Goal: Information Seeking & Learning: Check status

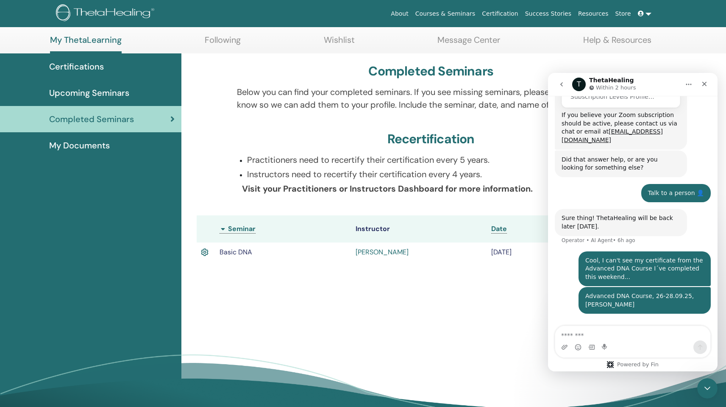
scroll to position [268, 0]
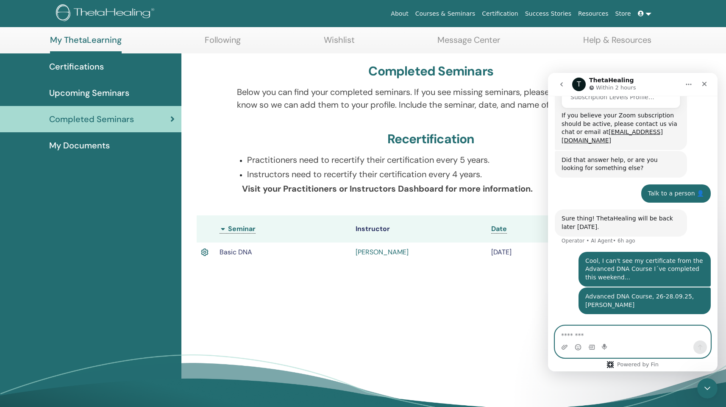
click at [568, 336] on textarea "Message…" at bounding box center [632, 333] width 155 height 14
type textarea "*******"
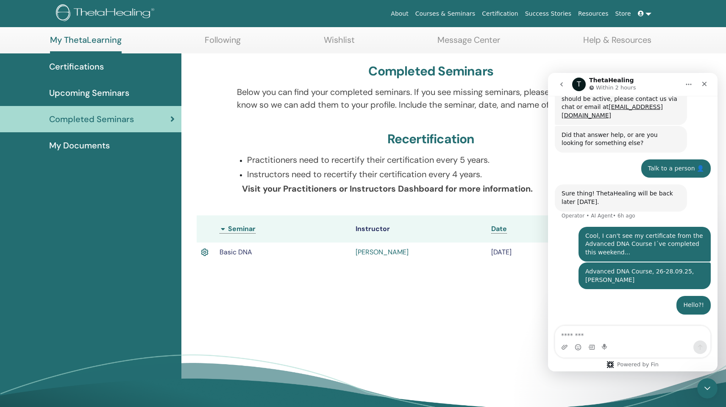
click at [394, 268] on div "Completed Seminars Below you can find your completed seminars. If you see missi…" at bounding box center [431, 167] width 489 height 229
click at [562, 86] on icon "go back" at bounding box center [561, 84] width 3 height 4
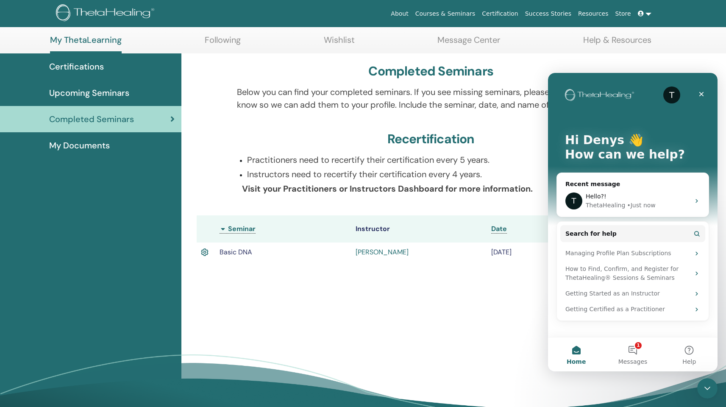
scroll to position [0, 0]
click at [656, 199] on div "Hello?!" at bounding box center [638, 196] width 104 height 9
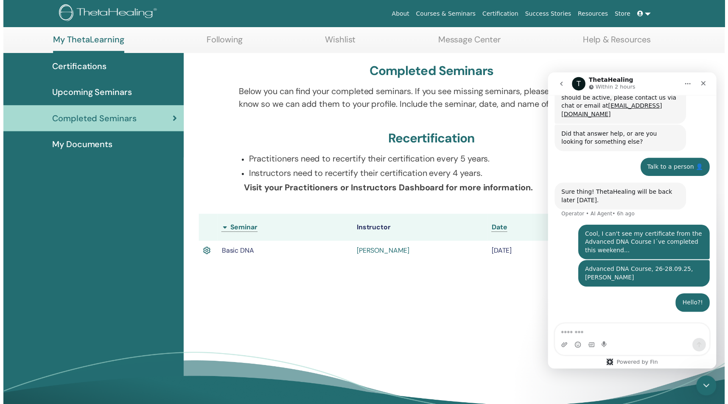
scroll to position [293, 0]
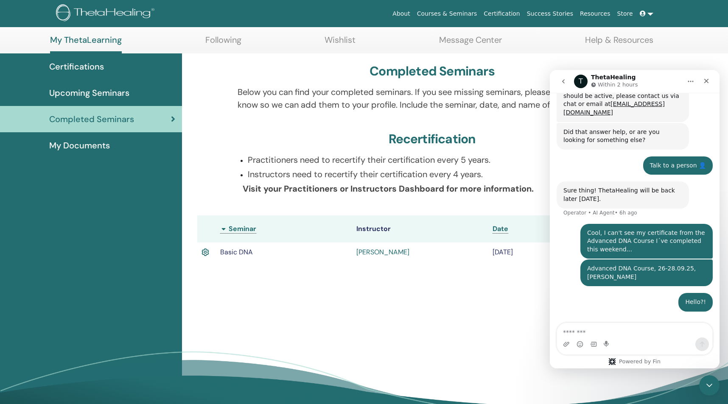
click at [464, 251] on td "Inge Steinbach" at bounding box center [420, 253] width 136 height 20
click at [98, 144] on span "My Documents" at bounding box center [79, 145] width 61 height 13
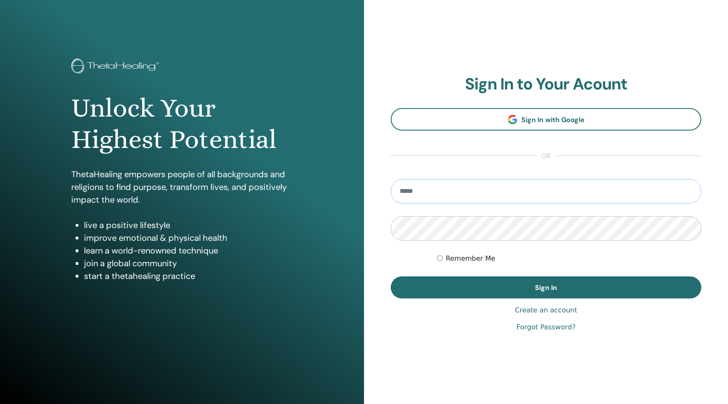
type input "**********"
click at [546, 287] on button "Sign In" at bounding box center [545, 287] width 310 height 22
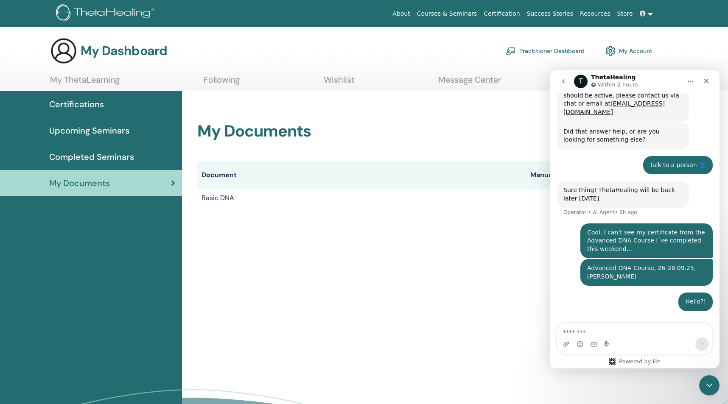
scroll to position [293, 0]
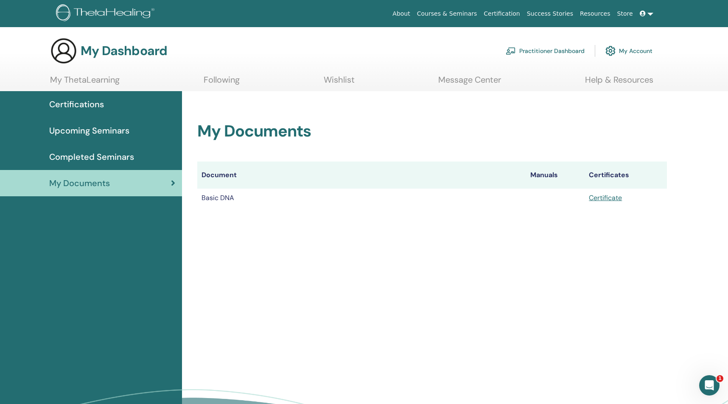
click at [611, 198] on link "Certificate" at bounding box center [604, 197] width 33 height 9
click at [118, 156] on span "Completed Seminars" at bounding box center [91, 157] width 85 height 13
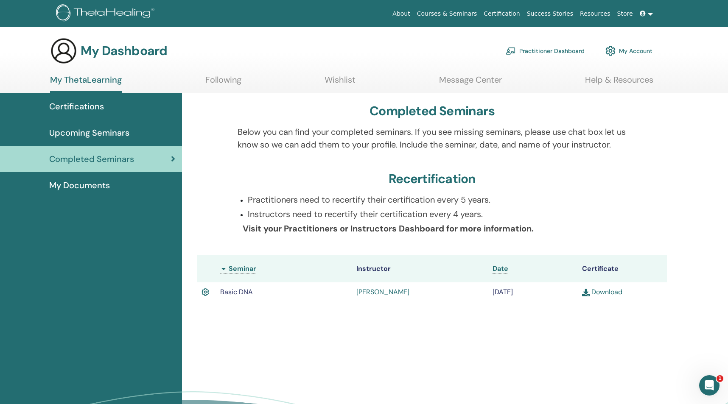
click at [224, 269] on th "Seminar" at bounding box center [284, 268] width 136 height 27
click at [243, 270] on th "Seminar" at bounding box center [284, 268] width 136 height 27
click at [225, 269] on th "Seminar" at bounding box center [284, 268] width 136 height 27
click at [240, 291] on span "Basic DNA" at bounding box center [236, 291] width 33 height 9
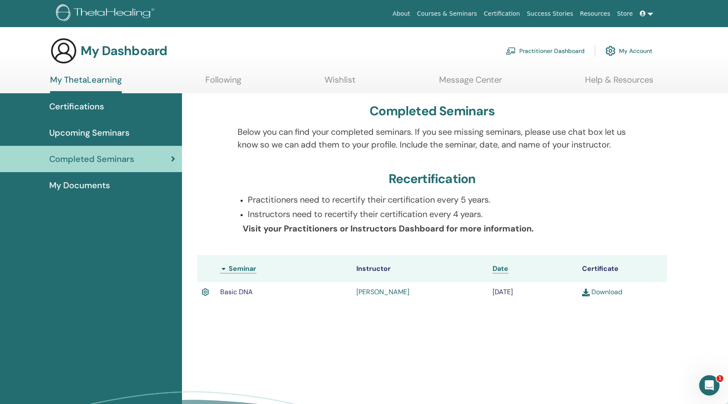
click at [89, 134] on span "Upcoming Seminars" at bounding box center [89, 132] width 80 height 13
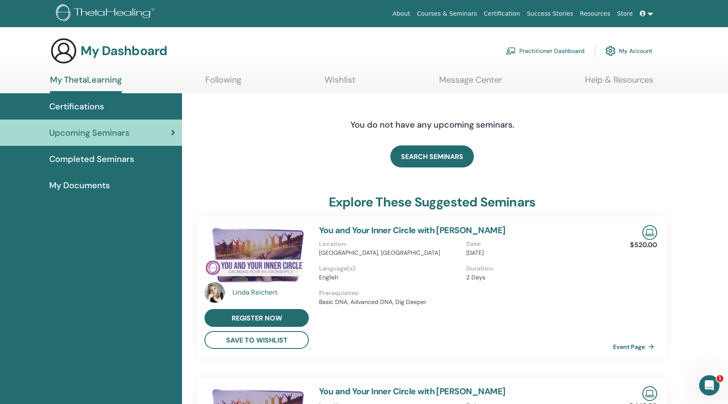
click at [100, 107] on span "Certifications" at bounding box center [76, 106] width 55 height 13
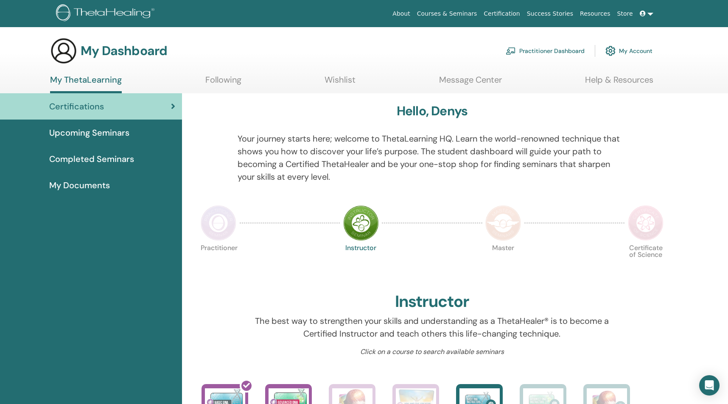
click at [100, 107] on span "Certifications" at bounding box center [76, 106] width 55 height 13
click at [111, 155] on span "Completed Seminars" at bounding box center [91, 159] width 85 height 13
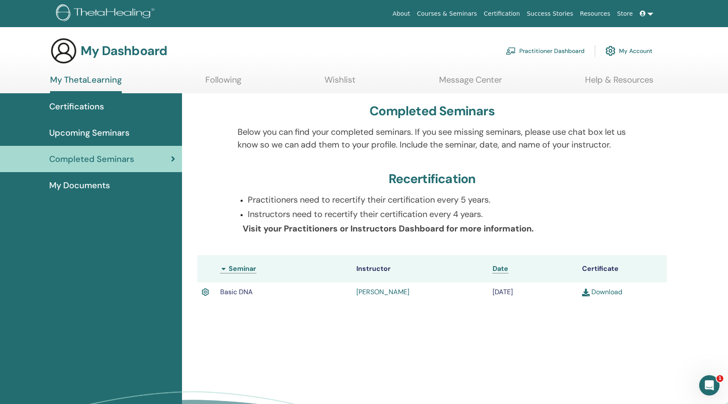
click at [495, 270] on span "Date" at bounding box center [500, 268] width 16 height 9
click at [494, 269] on img at bounding box center [495, 269] width 7 height 7
click at [705, 380] on icon "Open Intercom Messenger" at bounding box center [708, 384] width 14 height 14
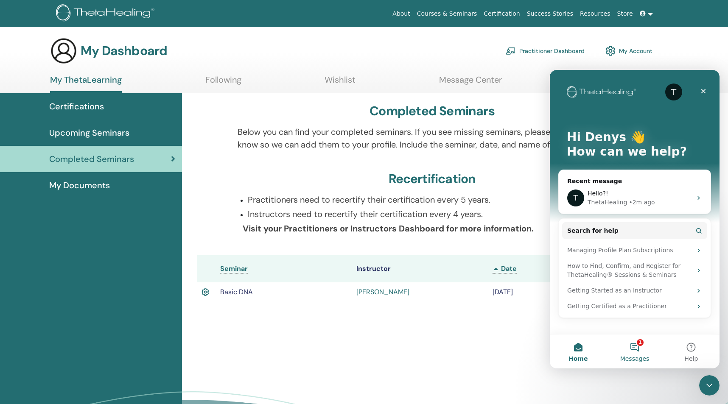
click at [639, 347] on button "1 Messages" at bounding box center [634, 352] width 56 height 34
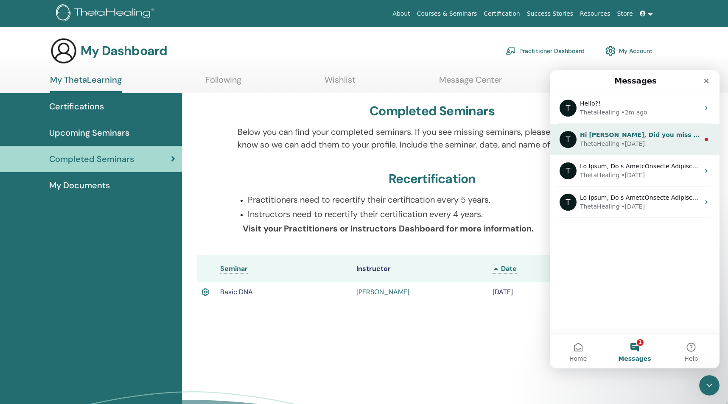
click at [658, 141] on div "ThetaHealing • [DATE]" at bounding box center [640, 143] width 120 height 9
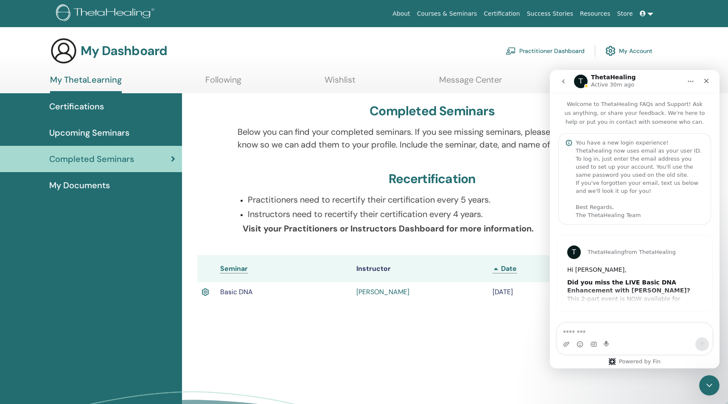
click at [630, 288] on div "T ThetaHealing from ThetaHealing Hi [PERSON_NAME], Did you miss the LIVE Basic …" at bounding box center [634, 273] width 155 height 76
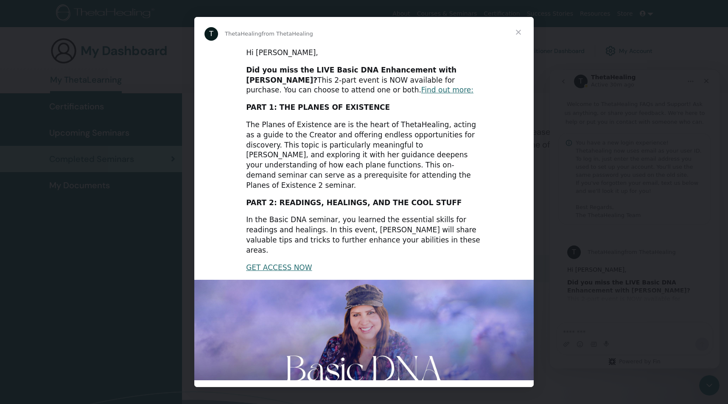
click at [518, 29] on span "Close" at bounding box center [518, 32] width 31 height 31
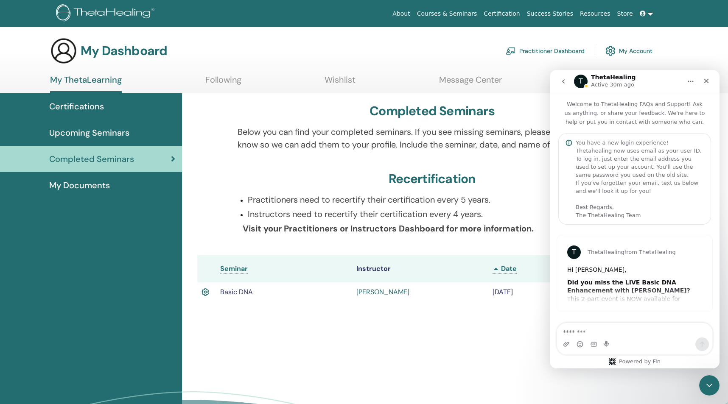
click at [93, 189] on span "My Documents" at bounding box center [79, 185] width 61 height 13
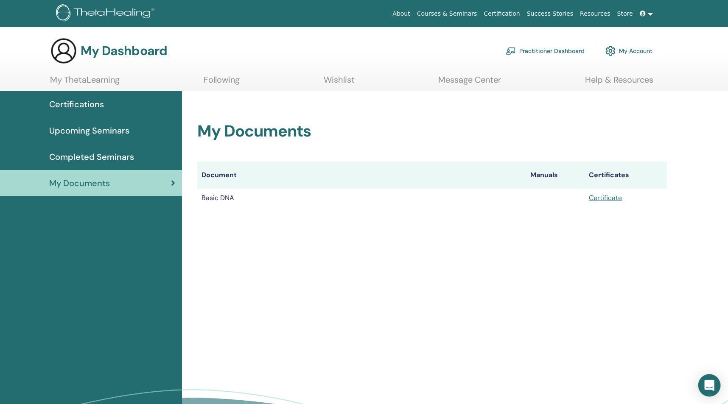
click at [708, 384] on icon "Open Intercom Messenger" at bounding box center [709, 385] width 10 height 11
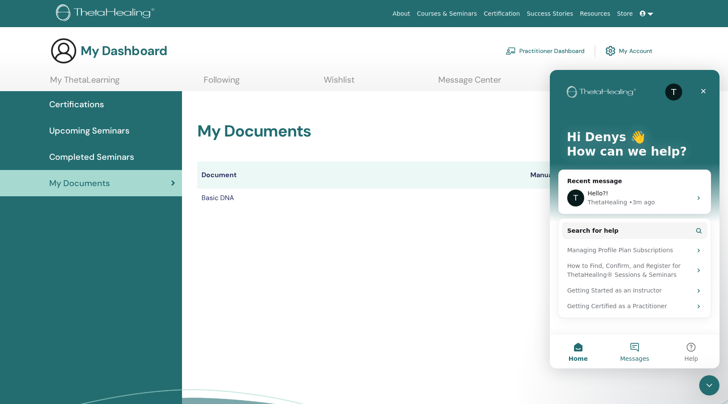
click at [638, 349] on button "Messages" at bounding box center [634, 352] width 56 height 34
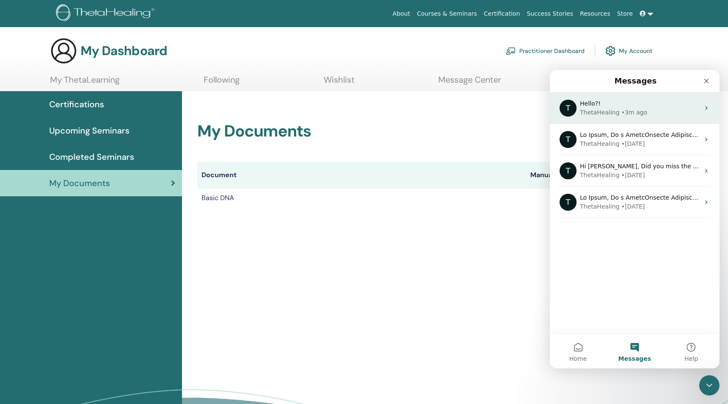
click at [613, 116] on div "ThetaHealing" at bounding box center [599, 112] width 39 height 9
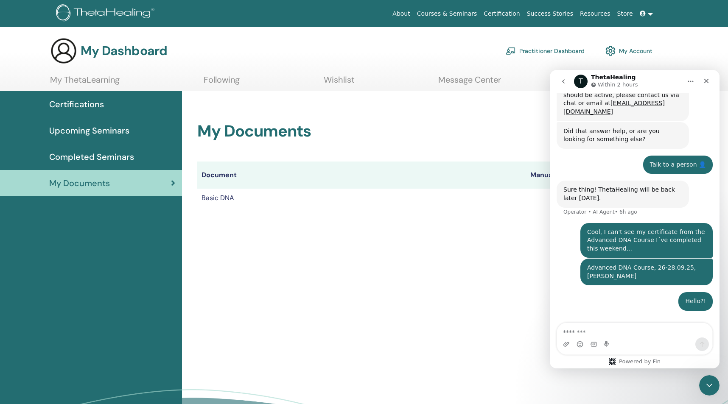
scroll to position [293, 0]
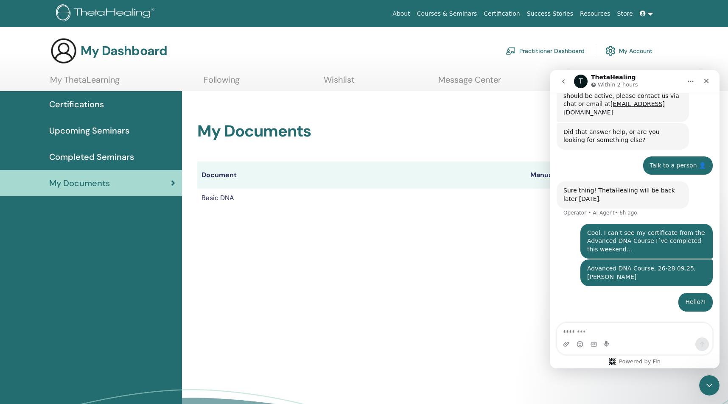
click at [633, 329] on div "T Waiting for a teammate" at bounding box center [634, 332] width 153 height 7
click at [604, 329] on div "T" at bounding box center [600, 332] width 7 height 7
